Goal: Task Accomplishment & Management: Use online tool/utility

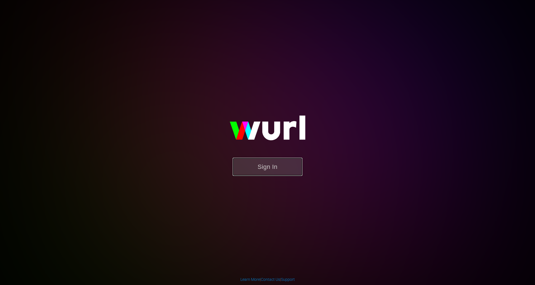
click at [265, 164] on button "Sign In" at bounding box center [268, 167] width 70 height 18
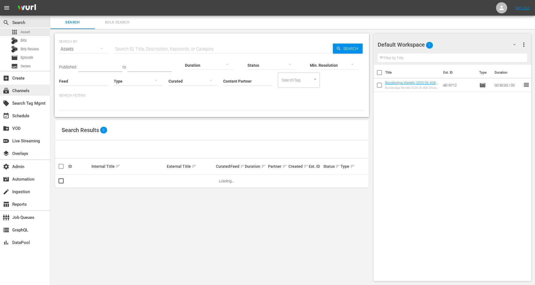
click at [33, 87] on div "subscriptions Channels" at bounding box center [25, 90] width 50 height 11
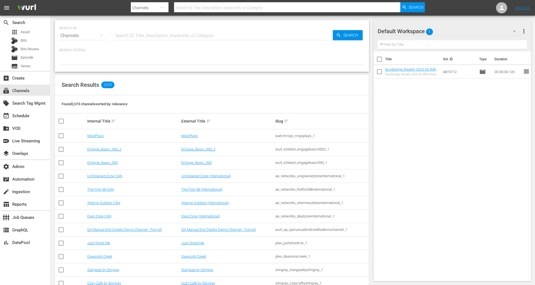
click at [123, 35] on input "text" at bounding box center [223, 35] width 219 height 13
type input "hammer"
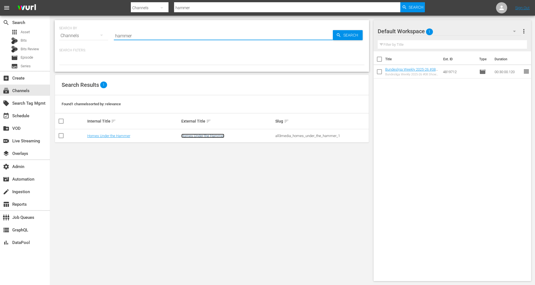
click at [196, 134] on link "Homes Under the Hammer" at bounding box center [202, 136] width 43 height 4
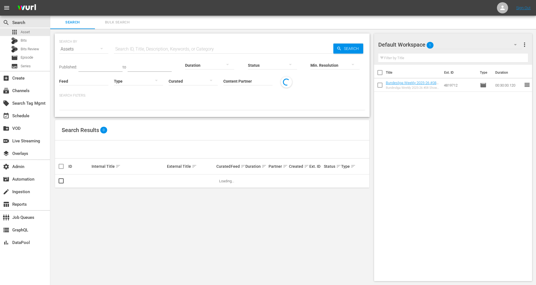
click at [132, 50] on input "text" at bounding box center [223, 48] width 219 height 13
paste input "Vampires Suck"
type input "Vampires Suck"
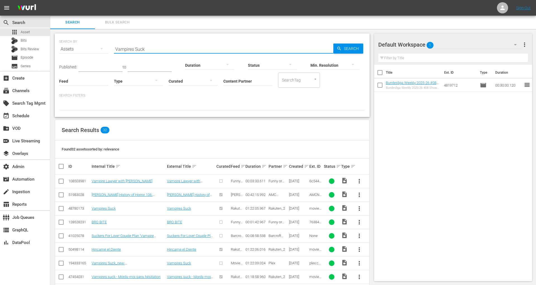
click at [236, 84] on input "Content Partner" at bounding box center [247, 81] width 49 height 20
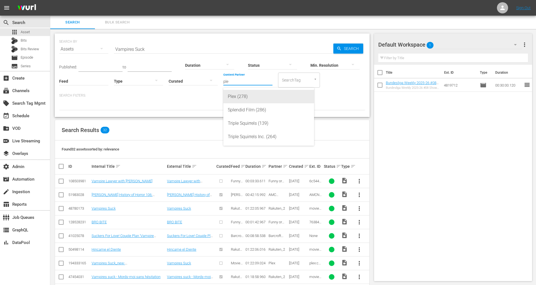
click at [244, 98] on div "Plex (278)" at bounding box center [269, 96] width 82 height 13
type input "Plex (278)"
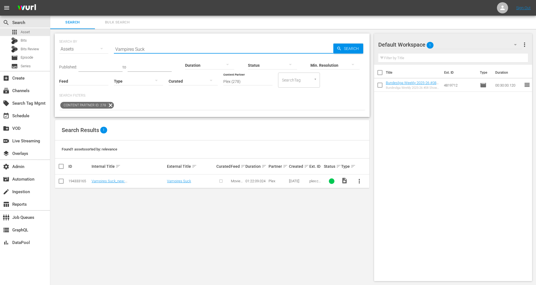
drag, startPoint x: 126, startPoint y: 50, endPoint x: 89, endPoint y: 50, distance: 36.6
click at [89, 50] on div "SEARCH BY Search By Assets Search ID, Title, Description, Keywords, or Category…" at bounding box center [212, 46] width 306 height 20
click at [498, 8] on div at bounding box center [502, 7] width 11 height 11
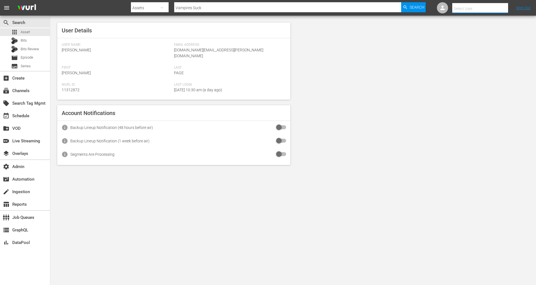
click at [459, 8] on input "text" at bounding box center [487, 8] width 71 height 13
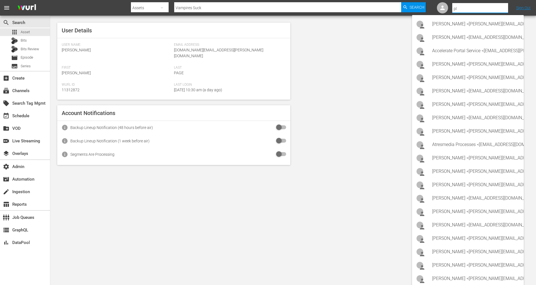
type input "p"
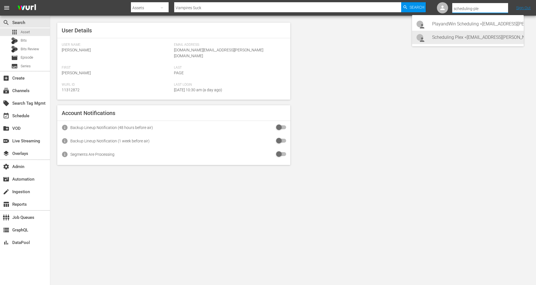
click at [460, 33] on div "Scheduling Plex <Scheduling-Plex@wurl.com>" at bounding box center [475, 37] width 87 height 13
type input "Scheduling Plex (11313582)"
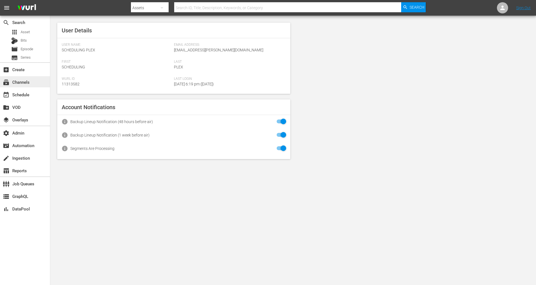
click at [32, 84] on div "subscriptions Channels" at bounding box center [25, 81] width 50 height 11
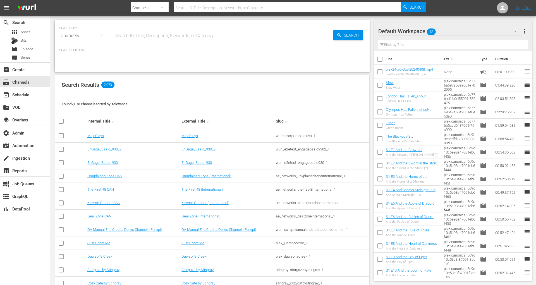
click at [415, 35] on div at bounding box center [398, 32] width 40 height 14
click at [415, 31] on div at bounding box center [398, 32] width 40 height 14
click at [415, 29] on div at bounding box center [398, 32] width 40 height 14
click at [510, 35] on button "button" at bounding box center [514, 31] width 13 height 13
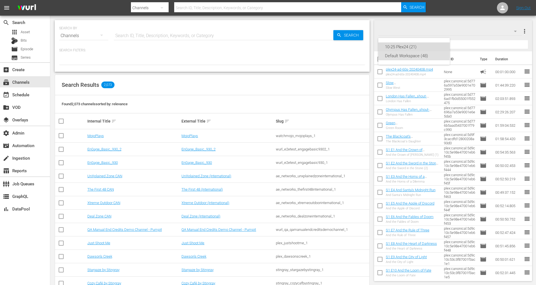
click at [430, 50] on div "10-25 Plex24 (21)" at bounding box center [414, 46] width 58 height 9
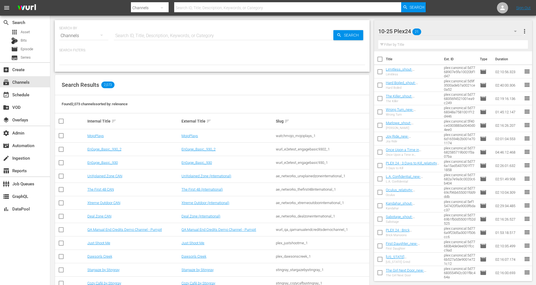
click at [432, 33] on div "10-25 Plex24 21" at bounding box center [450, 31] width 144 height 16
click at [422, 57] on div "Default Workspace (48)" at bounding box center [414, 55] width 58 height 9
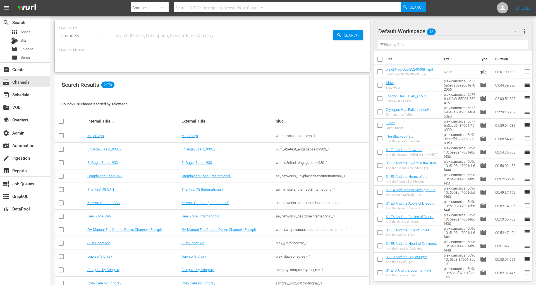
click at [220, 38] on input "text" at bounding box center [223, 35] width 219 height 13
click at [34, 33] on div "apps Asset" at bounding box center [25, 32] width 50 height 8
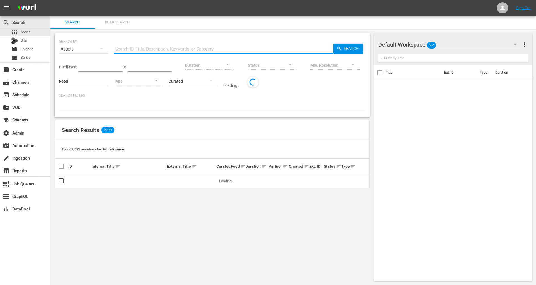
click at [209, 48] on input "text" at bounding box center [223, 48] width 219 height 13
paste input "Vampires Suck"
type input "Vampires Suck"
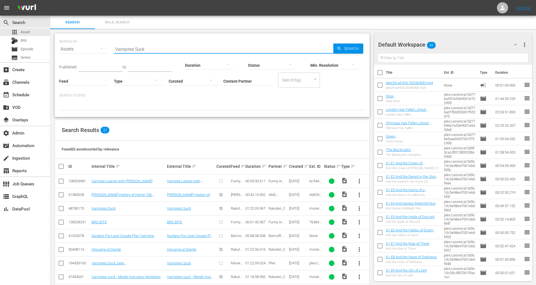
click at [255, 79] on input "Content Partner" at bounding box center [247, 81] width 49 height 20
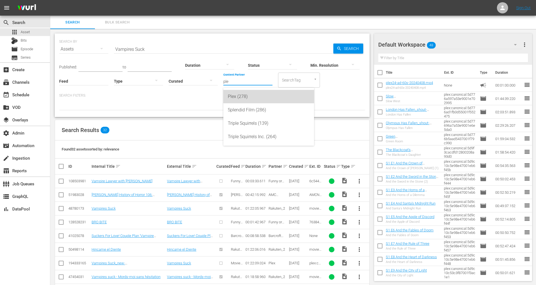
click at [260, 92] on div "Plex (278)" at bounding box center [269, 96] width 82 height 13
type input "Plex (278)"
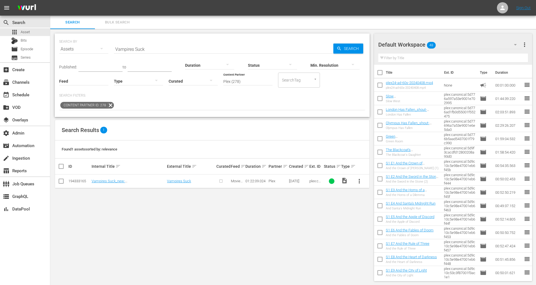
click at [61, 182] on input "checkbox" at bounding box center [61, 182] width 7 height 7
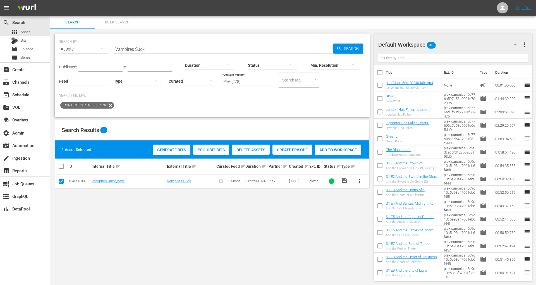
click at [282, 150] on span "Create Episode" at bounding box center [292, 150] width 40 height 4
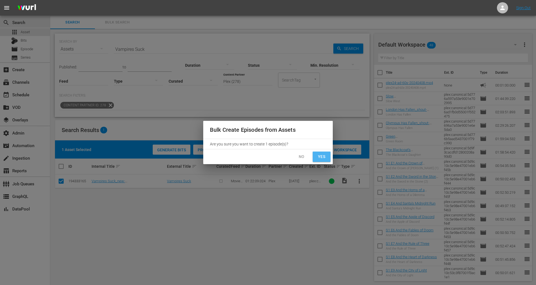
click at [315, 158] on button "Yes" at bounding box center [322, 157] width 18 height 10
checkbox input "false"
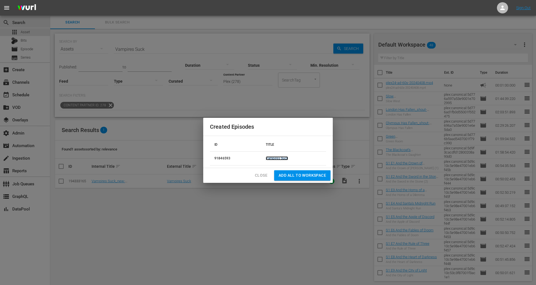
click at [278, 157] on link "Vampires Suck" at bounding box center [277, 158] width 23 height 4
click at [285, 174] on span "Add all to Workspace" at bounding box center [301, 175] width 47 height 7
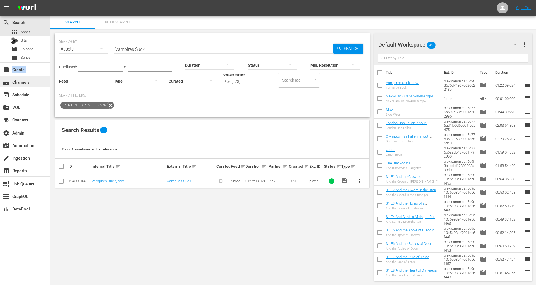
drag, startPoint x: 31, startPoint y: 70, endPoint x: 31, endPoint y: 85, distance: 14.8
click at [31, 85] on div "search Search apps Asset Bits movie Episode subtitles Series add_box Create sub…" at bounding box center [25, 158] width 50 height 285
click at [31, 85] on div "subscriptions Channels" at bounding box center [25, 81] width 50 height 11
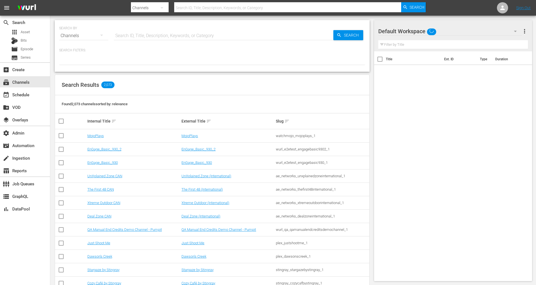
click at [131, 40] on hr at bounding box center [223, 40] width 219 height 0
click at [132, 35] on input "text" at bounding box center [223, 35] width 219 height 13
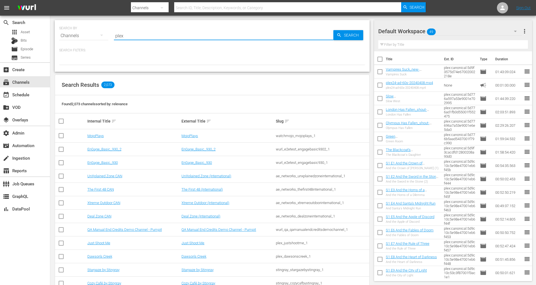
type input "plex"
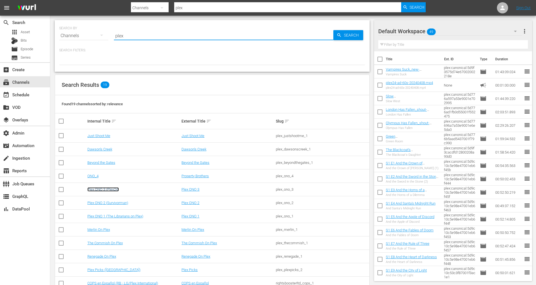
click at [111, 189] on link "Plex ONO 3 (Plex24)" at bounding box center [103, 189] width 32 height 4
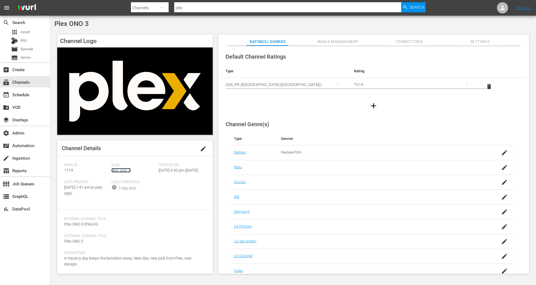
click at [124, 170] on link "plex_ono_3" at bounding box center [120, 170] width 19 height 4
click at [122, 172] on link "plex_ono_3" at bounding box center [120, 170] width 19 height 4
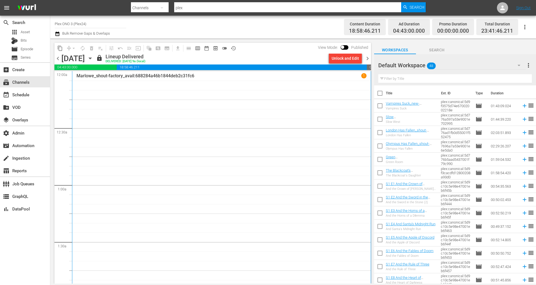
click at [95, 59] on div "Tuesday, October 7th October 7th" at bounding box center [77, 58] width 33 height 9
click at [91, 59] on icon "button" at bounding box center [90, 58] width 3 height 1
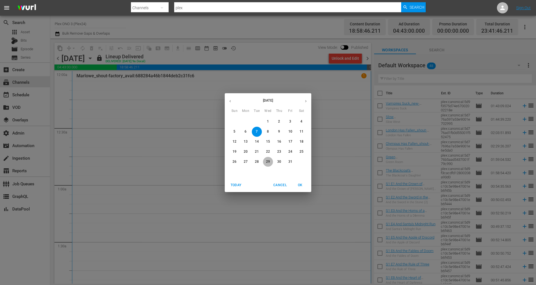
click at [269, 162] on p "29" at bounding box center [268, 161] width 4 height 5
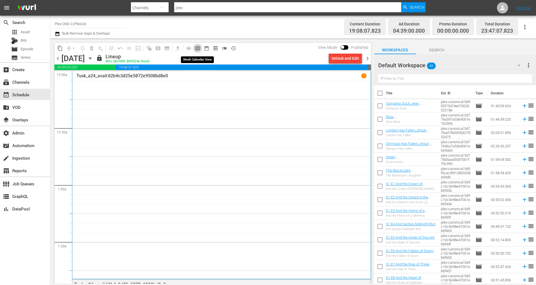
click at [198, 48] on span "calendar_view_week_outlined" at bounding box center [198, 48] width 6 height 6
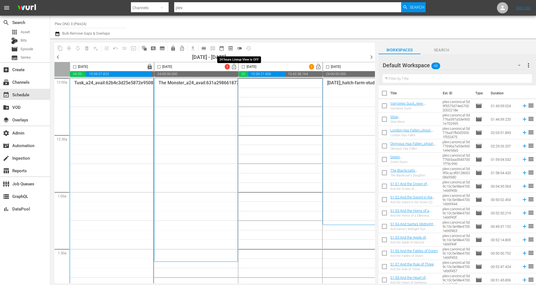
click at [238, 48] on span "toggle_off" at bounding box center [240, 48] width 6 height 6
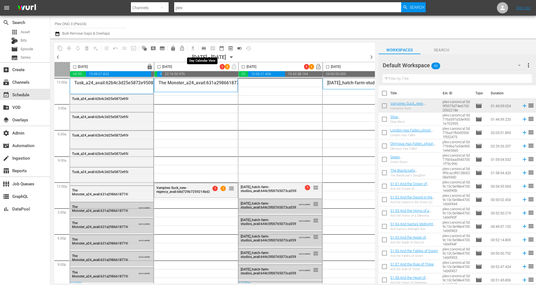
click at [204, 49] on span "calendar_view_day_outlined" at bounding box center [204, 48] width 6 height 6
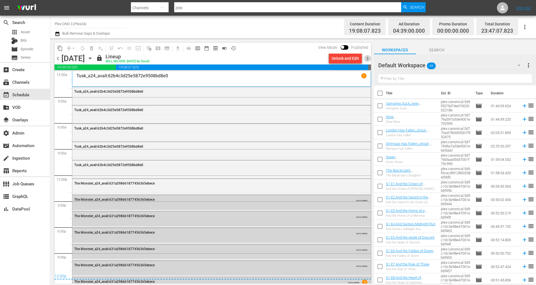
click at [367, 57] on span "chevron_right" at bounding box center [367, 58] width 7 height 7
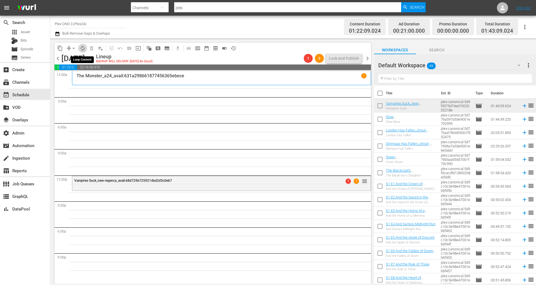
click at [81, 47] on span "autorenew_outlined" at bounding box center [83, 48] width 6 height 6
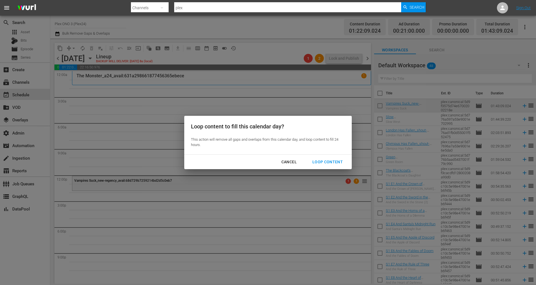
click at [333, 163] on div "Loop Content" at bounding box center [327, 161] width 39 height 7
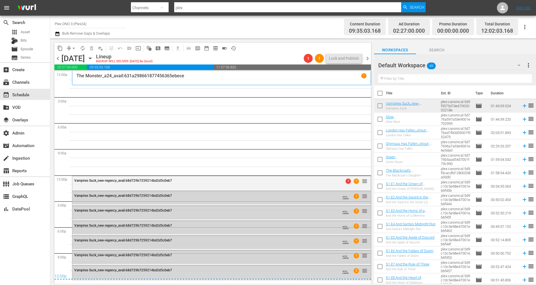
click at [173, 82] on div "The Monster_a24_avail:631a298661877456365ebece 1" at bounding box center [221, 78] width 290 height 10
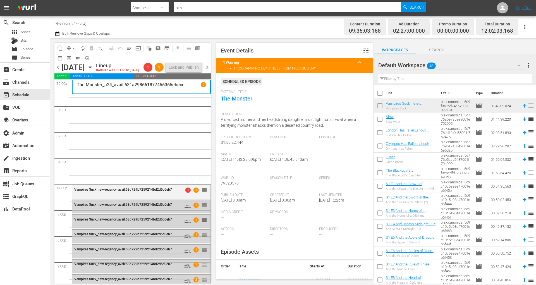
click at [246, 102] on div "External Title The Monster" at bounding box center [294, 100] width 147 height 20
click at [246, 100] on link "The Monster" at bounding box center [237, 98] width 32 height 7
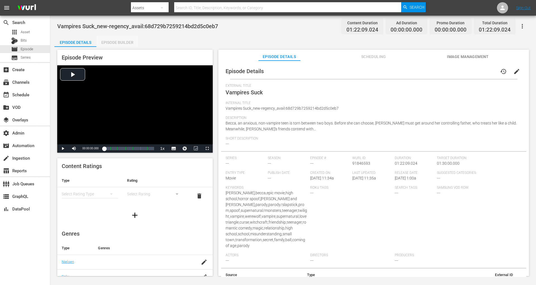
click at [113, 45] on div "Episode Builder" at bounding box center [117, 42] width 42 height 13
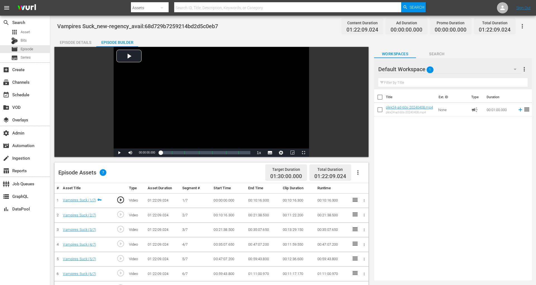
click at [331, 177] on span "01:22:09.024" at bounding box center [330, 176] width 32 height 6
drag, startPoint x: 316, startPoint y: 176, endPoint x: 349, endPoint y: 176, distance: 33.5
click at [349, 176] on div "Total Duration 01:22:09.024" at bounding box center [330, 172] width 42 height 16
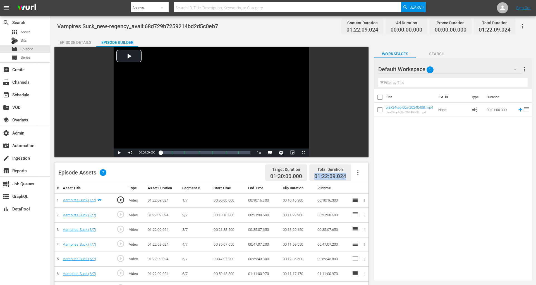
copy span "01:22:09.024"
click at [356, 171] on icon "button" at bounding box center [357, 172] width 7 height 7
click at [358, 176] on div "Fill with Ads" at bounding box center [374, 174] width 38 height 13
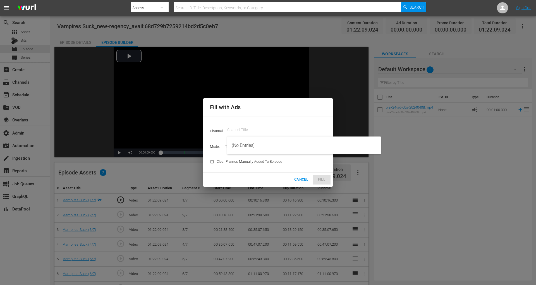
click at [238, 133] on input "text" at bounding box center [262, 129] width 71 height 13
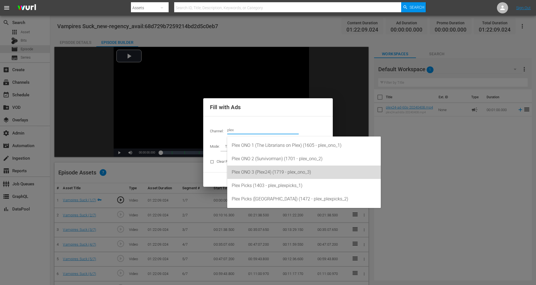
click at [254, 172] on div "Plex ONO 3 (Plex24) (1719 - plex_ono_3)" at bounding box center [304, 171] width 145 height 13
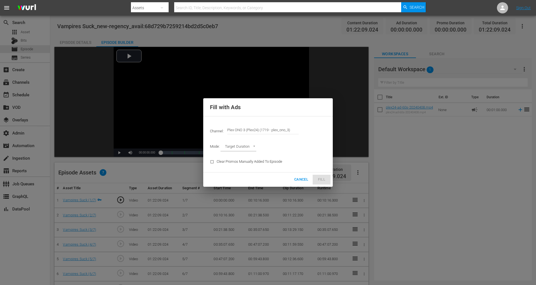
type input "Plex ONO 3 (Plex24) (1719)"
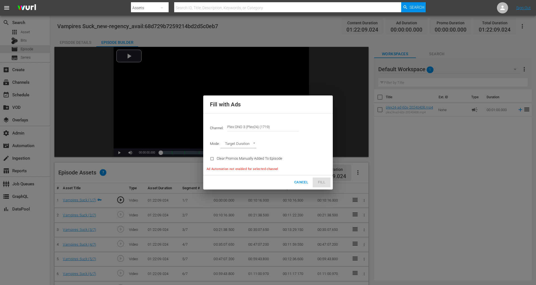
type input "AD_BREAK_DURATION"
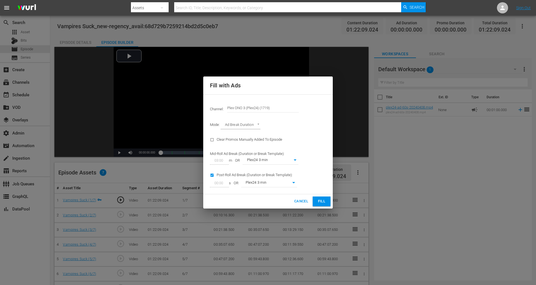
click at [317, 201] on span "Fill" at bounding box center [321, 201] width 9 height 6
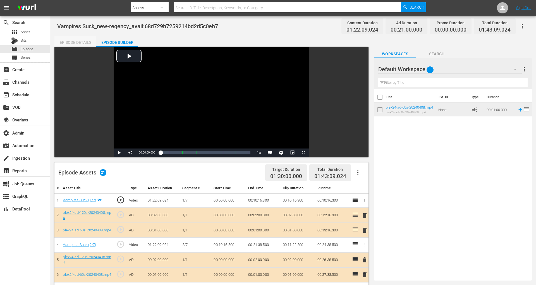
click at [84, 44] on div "Episode Details" at bounding box center [75, 42] width 42 height 13
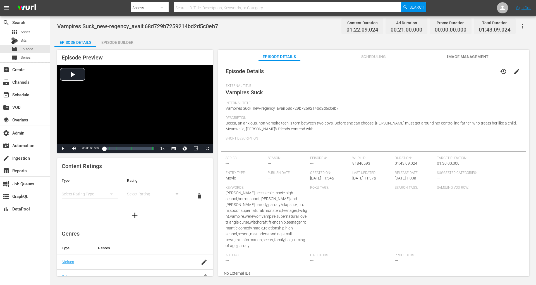
click at [326, 256] on div "Directors ---" at bounding box center [352, 260] width 85 height 15
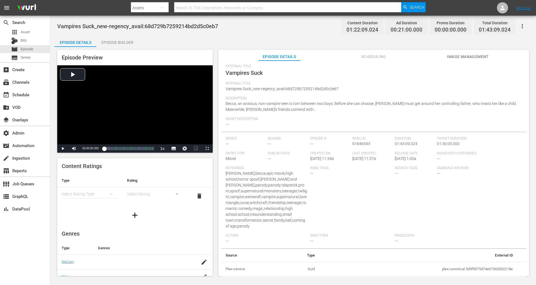
scroll to position [45, 0]
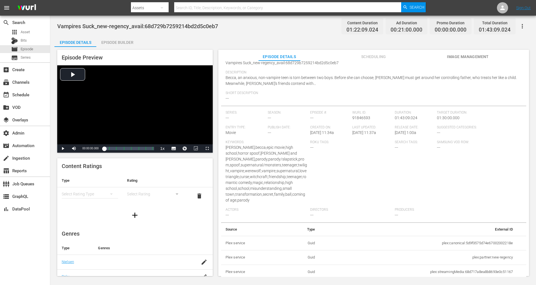
click at [481, 270] on td "plex:streamingMedia:68d717a8ea8b8693e0c51167" at bounding box center [418, 272] width 198 height 15
copy td "plex:streamingMedia:68d717a8ea8b8693e0c51167"
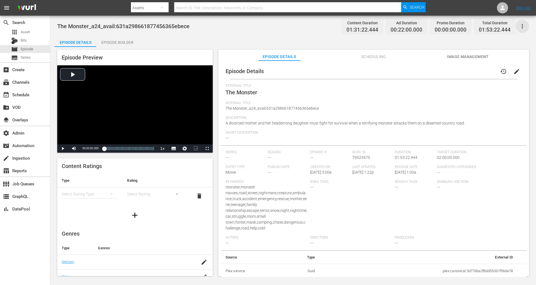
click at [482, 27] on icon "button" at bounding box center [522, 26] width 7 height 7
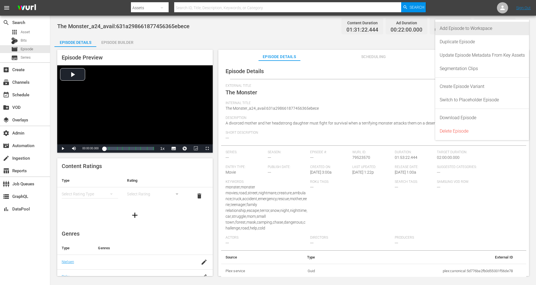
click at [478, 29] on div "Add Episode to Workspace" at bounding box center [481, 28] width 85 height 13
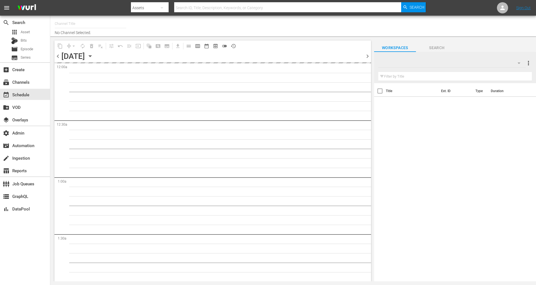
type input "Plex ONO 3 (Plex24) (1719)"
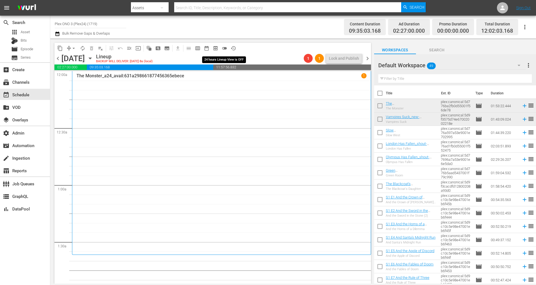
click at [226, 49] on span "toggle_off" at bounding box center [225, 48] width 6 height 6
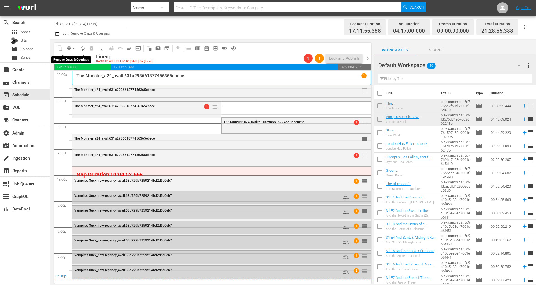
click at [75, 48] on span "arrow_drop_down" at bounding box center [74, 48] width 6 height 6
click at [79, 78] on li "Align to End of Previous Day" at bounding box center [74, 77] width 59 height 9
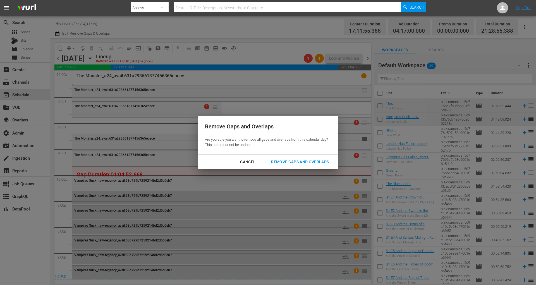
click at [315, 158] on button "Remove Gaps and Overlaps" at bounding box center [299, 162] width 71 height 10
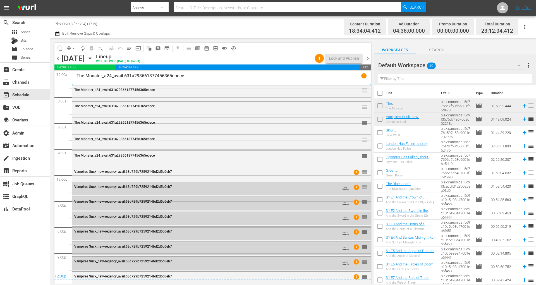
click at [366, 60] on span "chevron_right" at bounding box center [367, 58] width 7 height 7
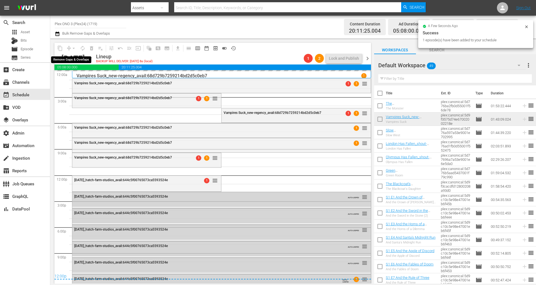
click at [74, 48] on div "arrow_drop_down" at bounding box center [73, 48] width 9 height 9
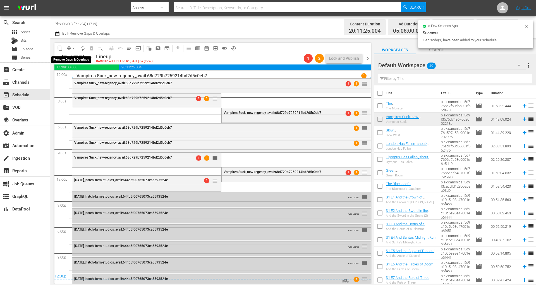
click at [74, 47] on span "arrow_drop_down" at bounding box center [74, 48] width 6 height 6
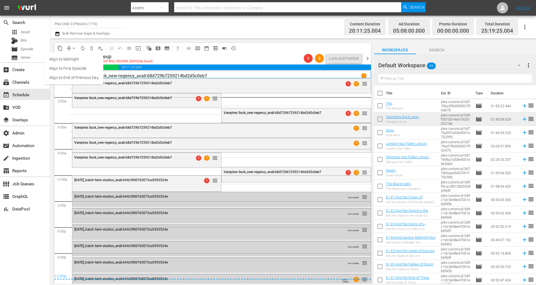
click at [78, 79] on li "Align to End of Previous Day" at bounding box center [74, 77] width 59 height 9
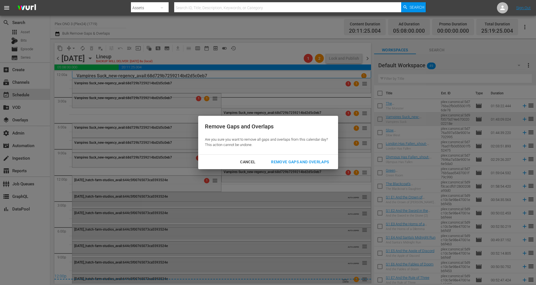
click at [296, 160] on div "Remove Gaps and Overlaps" at bounding box center [299, 161] width 67 height 7
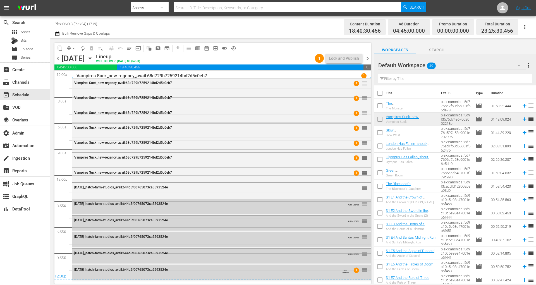
click at [58, 59] on span "chevron_left" at bounding box center [57, 58] width 7 height 7
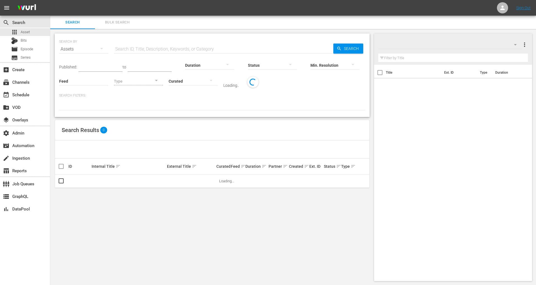
click at [117, 23] on span "Bulk Search" at bounding box center [117, 22] width 38 height 6
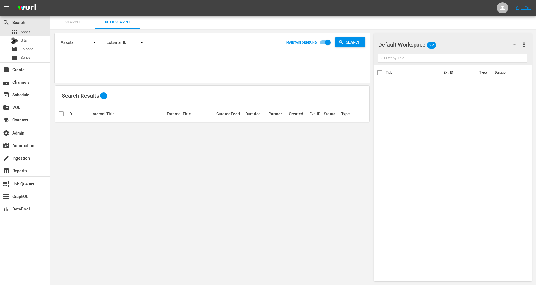
click at [151, 63] on textarea at bounding box center [213, 63] width 304 height 25
paste textarea "You Hurt My Feelings Dream Scenario Under The Skin The Grey Aftersun Basquiat S…"
type textarea "You Hurt My Feelings Dream Scenario Under The Skin The Grey Aftersun Basquiat S…"
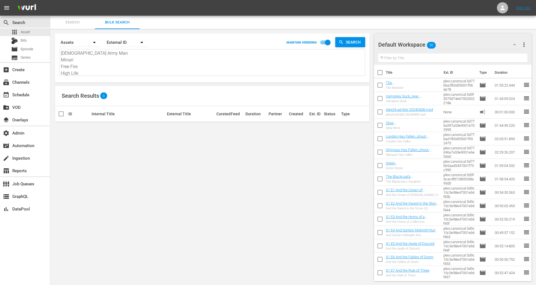
type textarea "You Hurt My Feelings Dream Scenario Under The Skin The Grey Aftersun Basquiat S…"
click at [129, 44] on div "External ID" at bounding box center [128, 43] width 42 height 16
click at [127, 75] on div "Title" at bounding box center [124, 75] width 22 height 9
click at [80, 24] on span "Search" at bounding box center [73, 22] width 38 height 6
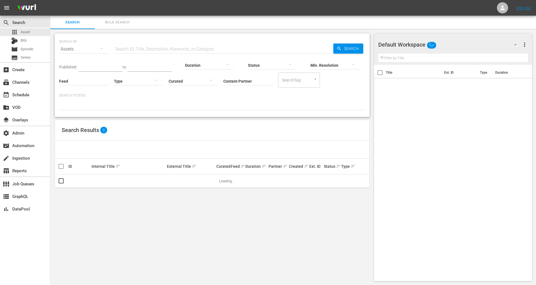
click at [245, 80] on input "Content Partner" at bounding box center [247, 81] width 49 height 20
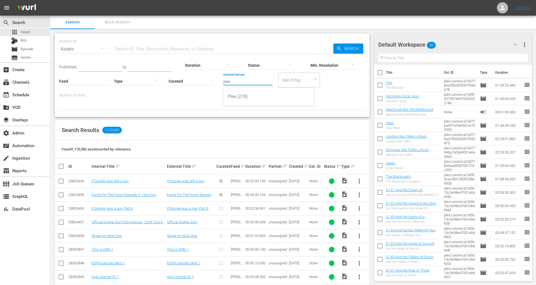
click at [249, 81] on input "plex" at bounding box center [247, 81] width 49 height 20
click at [249, 100] on div "Plex (278)" at bounding box center [269, 96] width 82 height 13
type input "Plex (278)"
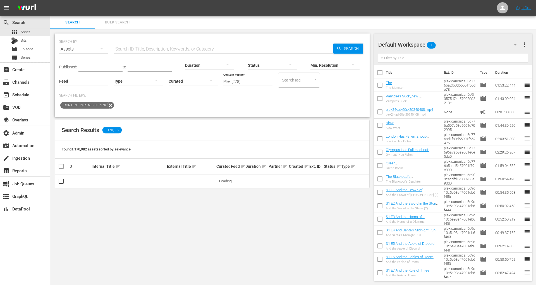
click at [136, 52] on input "text" at bounding box center [223, 48] width 219 height 13
paste input "You Hurt My Feelings"
click at [178, 180] on link "Coming Home" at bounding box center [178, 181] width 23 height 4
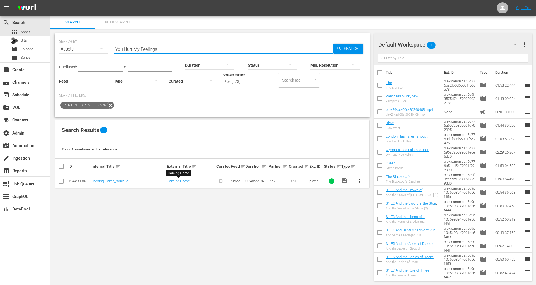
drag, startPoint x: 173, startPoint y: 45, endPoint x: 76, endPoint y: 45, distance: 97.1
click at [77, 45] on div "SEARCH BY Search By Assets Search ID, Title, Description, Keywords, or Category…" at bounding box center [212, 46] width 306 height 20
click at [177, 46] on input "You Hurt My Feelings" at bounding box center [223, 48] width 219 height 13
drag, startPoint x: 169, startPoint y: 53, endPoint x: 165, endPoint y: 53, distance: 3.9
click at [165, 53] on hr at bounding box center [223, 53] width 219 height 1
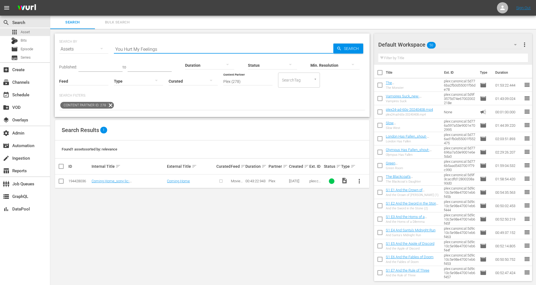
drag, startPoint x: 166, startPoint y: 52, endPoint x: 97, endPoint y: 38, distance: 70.5
click at [97, 38] on div "SEARCH BY Search By Assets Search ID, Title, Description, Keywords, or Category…" at bounding box center [212, 46] width 306 height 20
paste input "Dream Scenario"
drag, startPoint x: 149, startPoint y: 51, endPoint x: 113, endPoint y: 51, distance: 35.7
click at [113, 51] on div "SEARCH BY Search By Assets Search ID, Title, Description, Keywords, or Category…" at bounding box center [212, 46] width 306 height 20
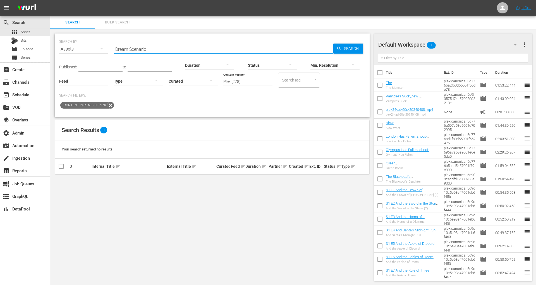
paste input "Under The Skin"
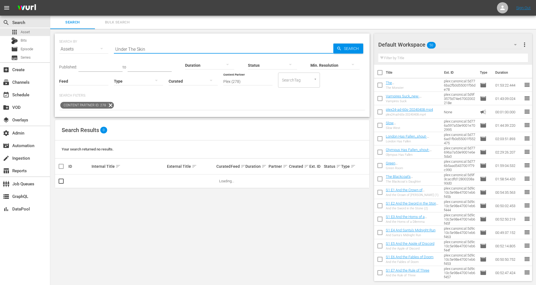
click at [165, 55] on input "Under The Skin" at bounding box center [223, 48] width 219 height 13
drag, startPoint x: 164, startPoint y: 48, endPoint x: 79, endPoint y: 48, distance: 85.1
click at [79, 48] on div "SEARCH BY Search By Assets Search ID, Title, Description, Keywords, or Category…" at bounding box center [212, 46] width 306 height 20
paste input "The Grey"
type input "The Grey"
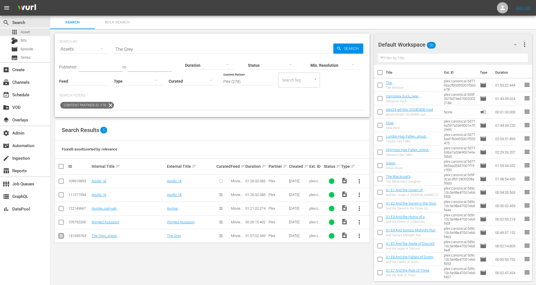
click at [60, 235] on input "checkbox" at bounding box center [61, 237] width 7 height 7
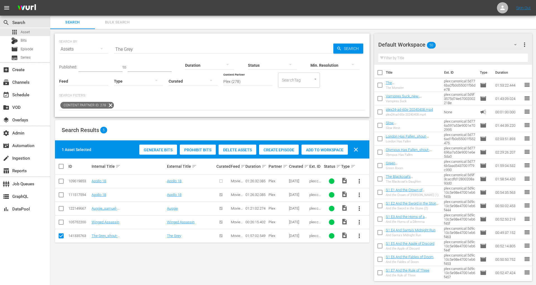
click at [60, 235] on input "checkbox" at bounding box center [61, 237] width 7 height 7
checkbox input "false"
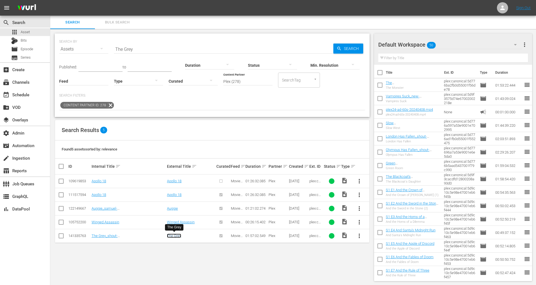
click at [179, 235] on link "The Grey" at bounding box center [174, 236] width 14 height 4
click at [131, 49] on input "The Grey" at bounding box center [223, 48] width 219 height 13
drag, startPoint x: 138, startPoint y: 49, endPoint x: 66, endPoint y: 49, distance: 72.5
click at [66, 49] on div "SEARCH BY Search By Assets Search ID, Title, Description, Keywords, or Category…" at bounding box center [212, 46] width 306 height 20
paste input "Aftersun"
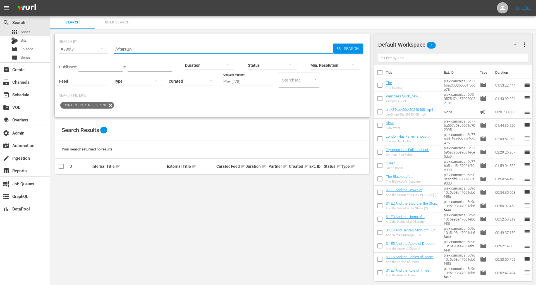
click at [119, 50] on input "Aftersun" at bounding box center [223, 48] width 219 height 13
paste input "Basquiat"
click at [126, 47] on input "Basquiat" at bounding box center [223, 48] width 219 height 13
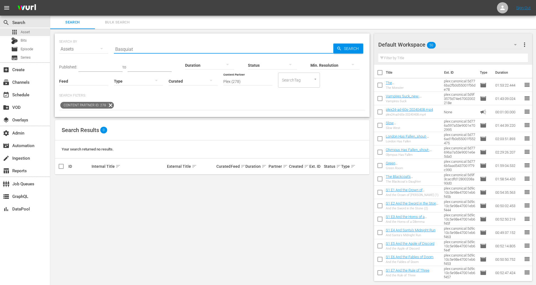
click at [126, 47] on input "Basquiat" at bounding box center [223, 48] width 219 height 13
paste input "Showing Up"
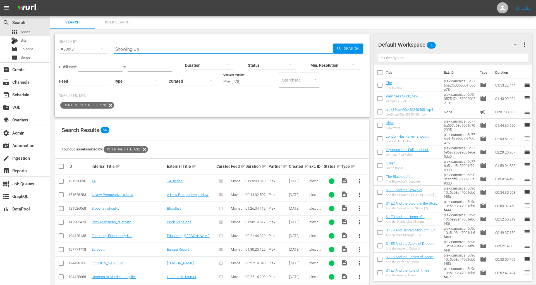
drag, startPoint x: 141, startPoint y: 51, endPoint x: 73, endPoint y: 51, distance: 67.8
click at [73, 51] on div "SEARCH BY Search By Assets Search ID, Title, Description, Keywords, or Category…" at bounding box center [212, 46] width 306 height 20
paste input "wiss Army Man"
type input "Swiss Army Man"
click at [355, 52] on div "Min. Resolution" at bounding box center [334, 62] width 49 height 20
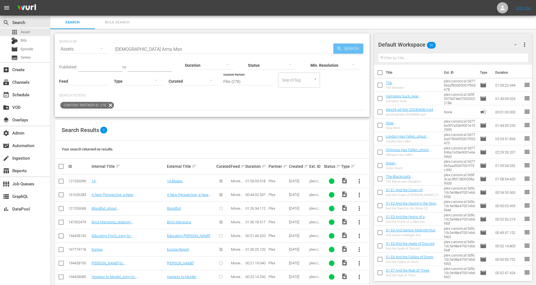
click at [353, 49] on span "Search" at bounding box center [352, 49] width 21 height 10
click at [178, 48] on input "Swiss Army Man" at bounding box center [223, 48] width 219 height 13
click at [350, 49] on span "Search" at bounding box center [352, 49] width 21 height 10
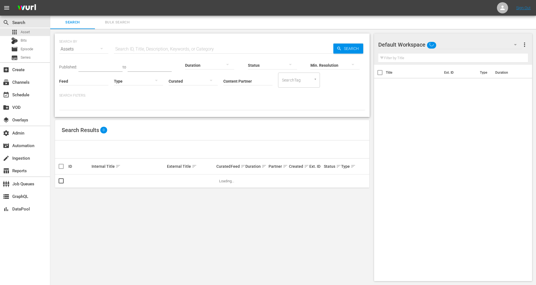
click at [229, 81] on input "Content Partner" at bounding box center [247, 81] width 49 height 20
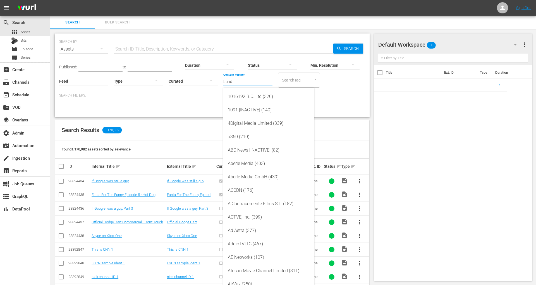
click at [241, 82] on input "bund" at bounding box center [247, 81] width 49 height 20
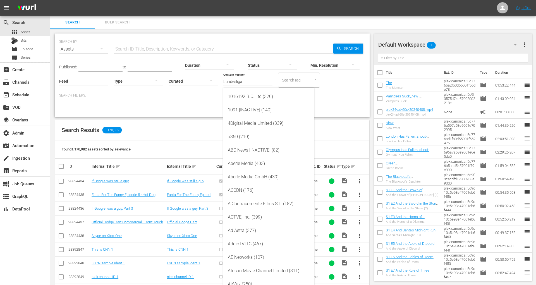
click at [329, 107] on div at bounding box center [212, 105] width 306 height 9
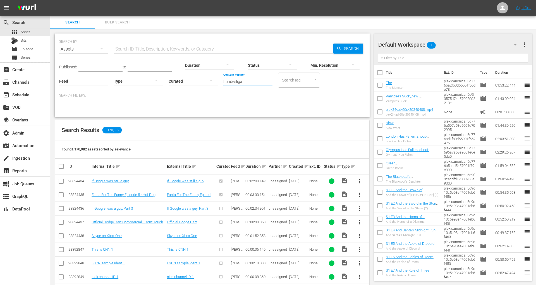
click at [269, 81] on input "bundesliga" at bounding box center [247, 81] width 49 height 20
drag, startPoint x: 269, startPoint y: 81, endPoint x: 195, endPoint y: 80, distance: 74.5
click at [195, 80] on div "Published: to Duration Status Min. Resolution Feed Feed Title Type Curated Cont…" at bounding box center [212, 72] width 306 height 32
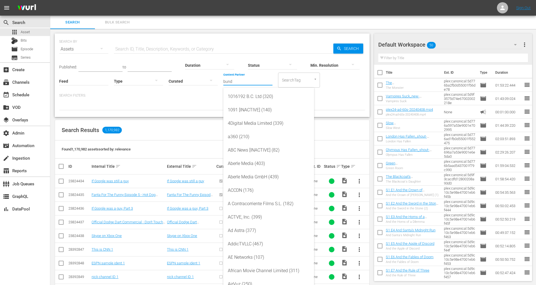
type input "bund"
click at [326, 96] on p "Search Filters:" at bounding box center [212, 95] width 306 height 5
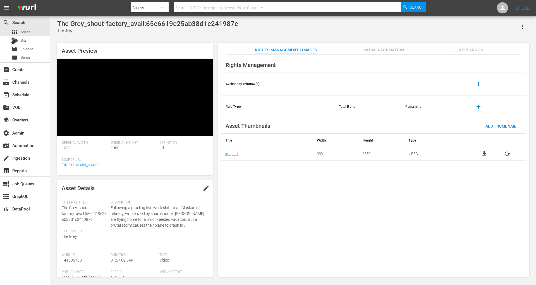
click at [522, 29] on icon "button" at bounding box center [522, 26] width 7 height 7
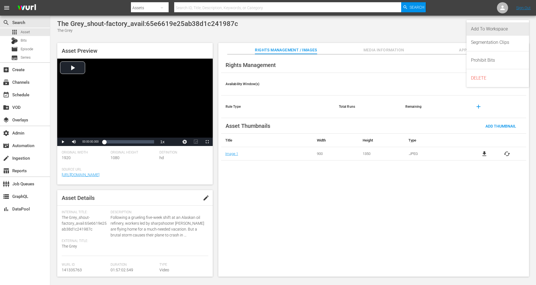
click at [521, 29] on div "Add To Workspace" at bounding box center [498, 28] width 54 height 13
click at [471, 54] on button "Appears On" at bounding box center [471, 48] width 42 height 11
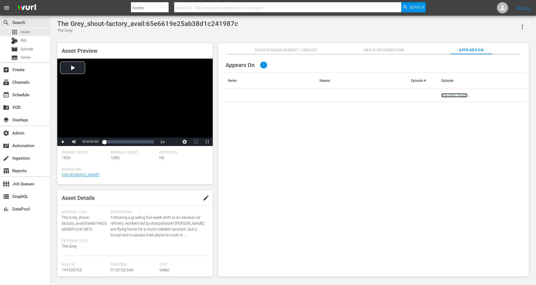
click at [454, 97] on link "The Grey_shout-factory_avail:65e6619e25ab38d1c241987c" at bounding box center [475, 97] width 68 height 8
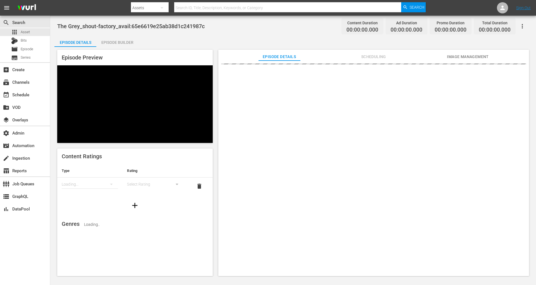
click at [520, 29] on icon "button" at bounding box center [522, 26] width 7 height 7
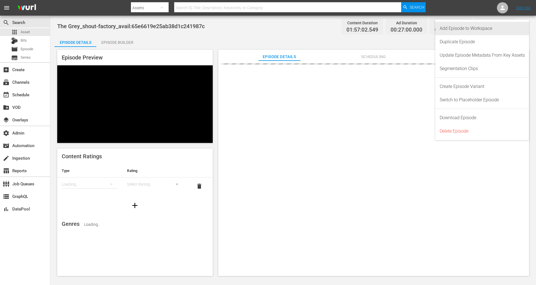
click at [491, 31] on div "Add Episode to Workspace" at bounding box center [481, 28] width 85 height 13
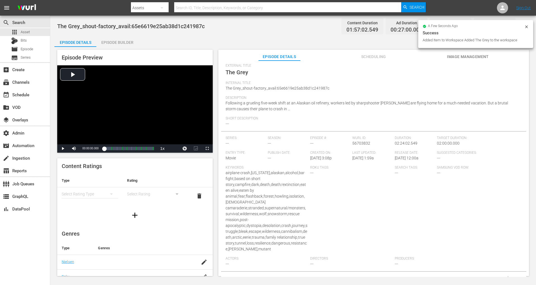
scroll to position [69, 0]
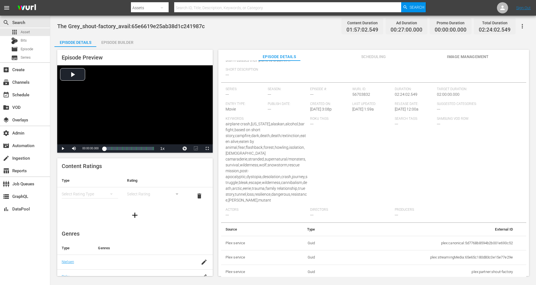
click at [487, 273] on td "plex:partner:shout-factory" at bounding box center [418, 272] width 198 height 15
click at [470, 258] on td "plex:streamingMedia:65e65c180d83c0e15e77e29e" at bounding box center [418, 257] width 198 height 15
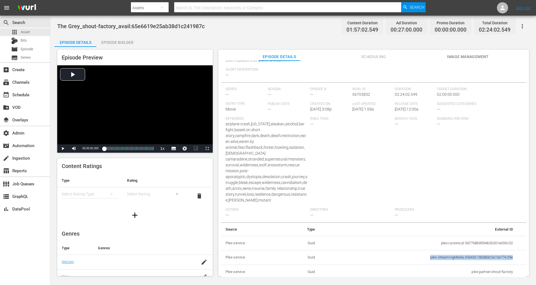
click at [470, 258] on td "plex:streamingMedia:65e65c180d83c0e15e77e29e" at bounding box center [418, 257] width 198 height 15
copy td "plex:streamingMedia:65e65c180d83c0e15e77e29e"
